Goal: Task Accomplishment & Management: Manage account settings

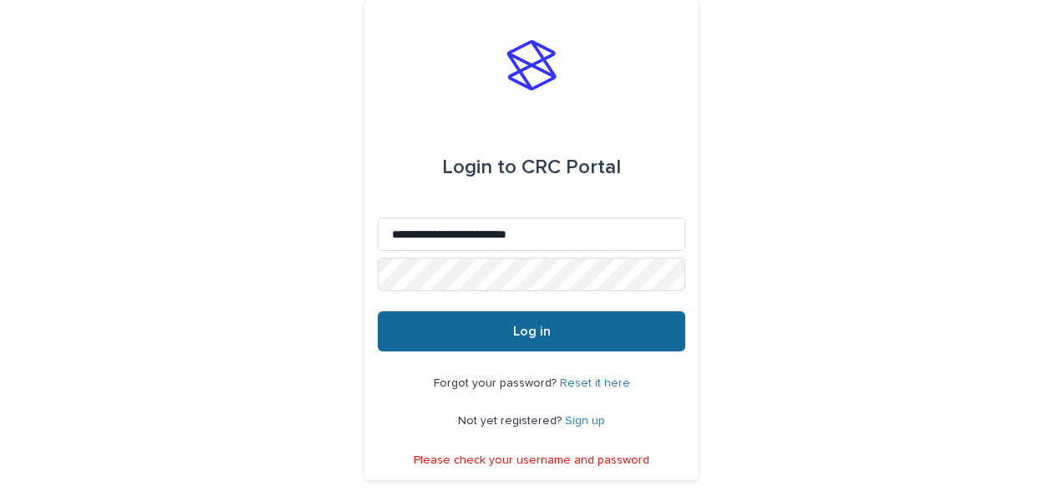
click at [435, 346] on button "Log in" at bounding box center [532, 331] width 308 height 40
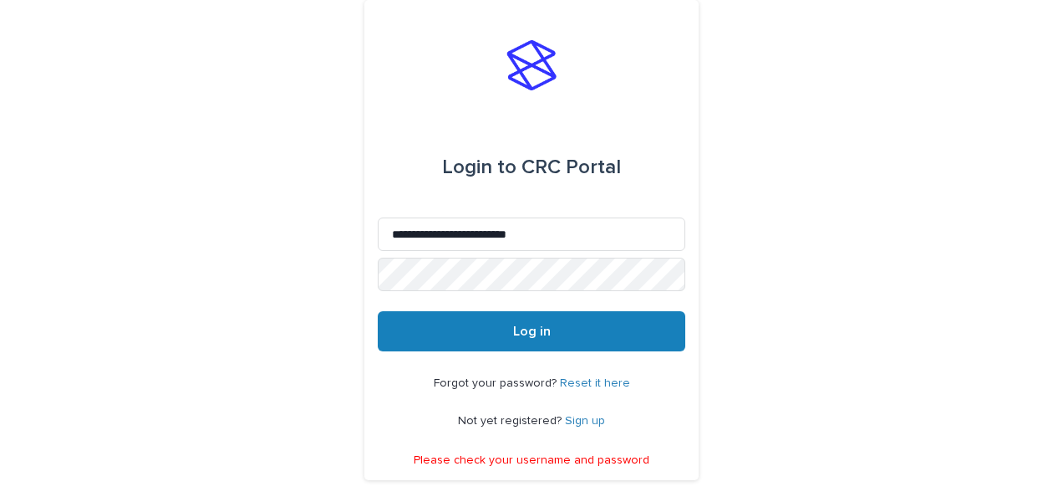
click at [582, 380] on link "Reset it here" at bounding box center [595, 383] width 70 height 12
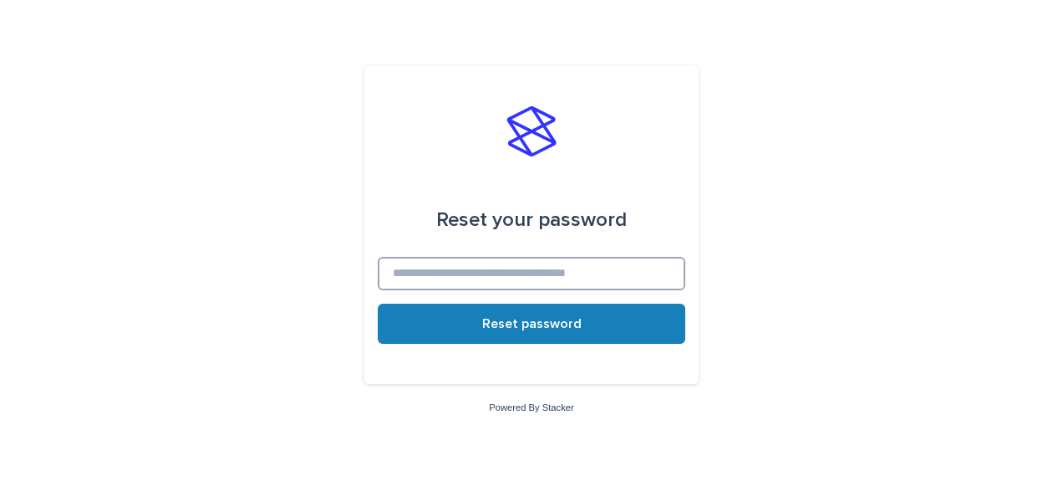
click at [476, 271] on input at bounding box center [532, 273] width 308 height 33
type input "**********"
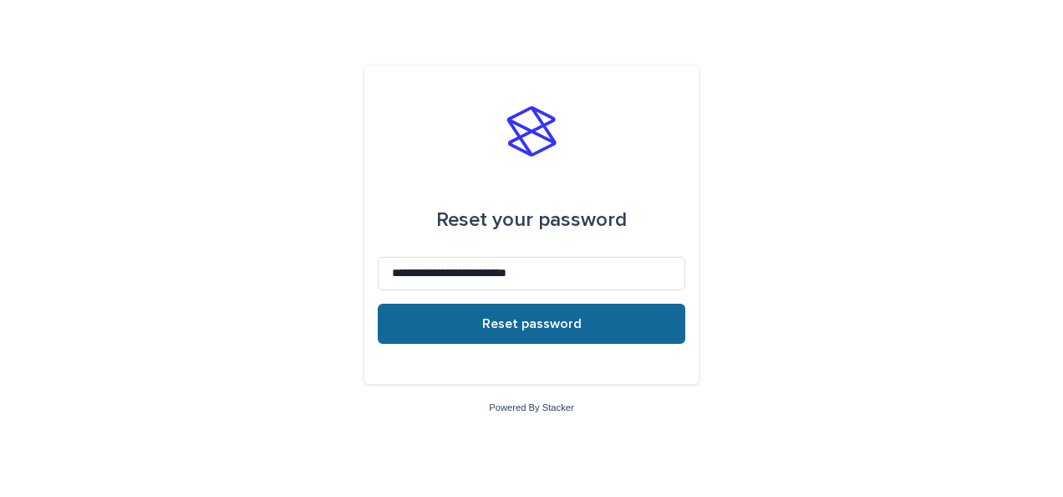
click at [478, 323] on button "Reset password" at bounding box center [532, 323] width 308 height 40
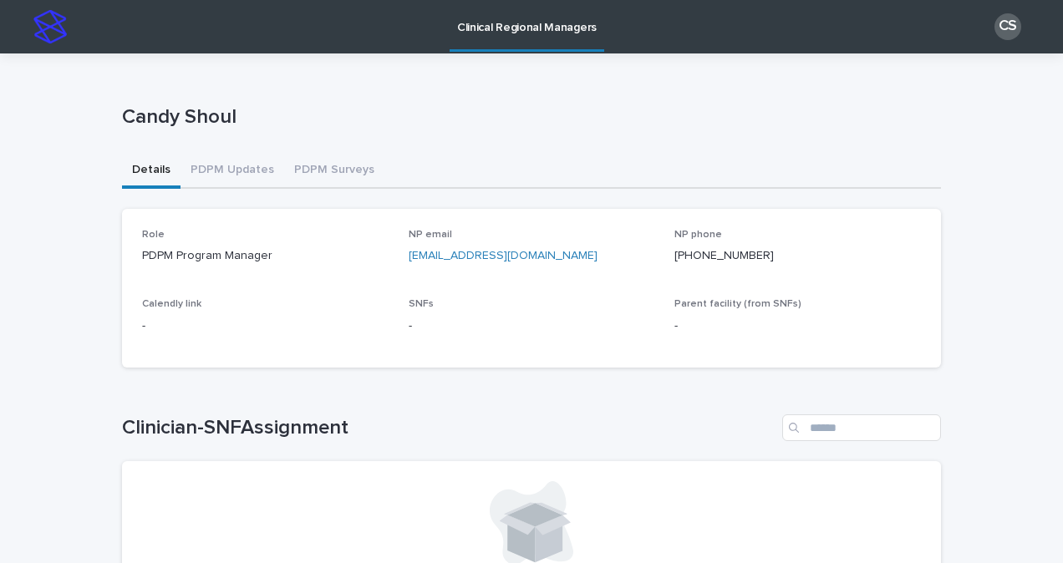
click at [478, 145] on div "Candy Shoul" at bounding box center [531, 120] width 819 height 67
